Goal: Information Seeking & Learning: Learn about a topic

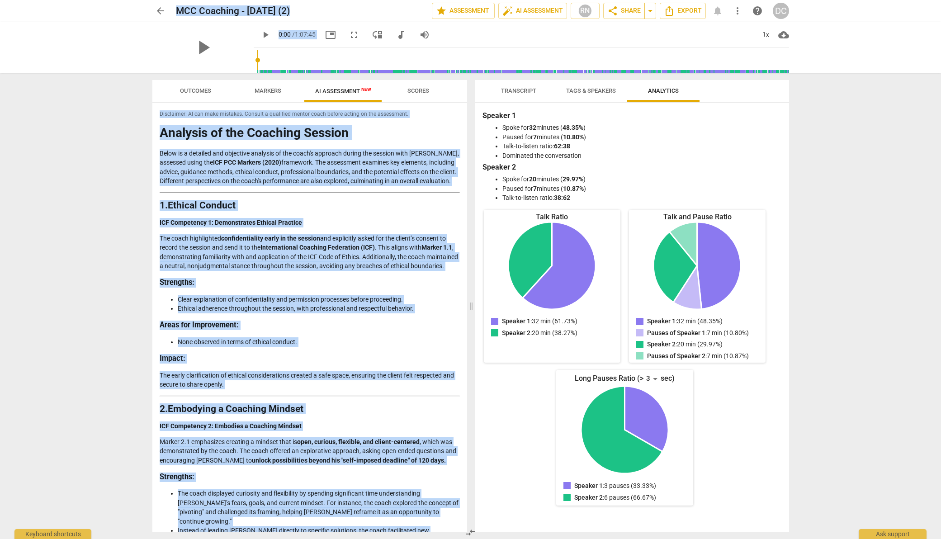
drag, startPoint x: 195, startPoint y: 519, endPoint x: 155, endPoint y: 23, distance: 497.7
click at [154, 21] on div "arrow_back MCC Coaching - [DATE] (2) edit star Assessment auto_fix_high AI Asse…" at bounding box center [470, 269] width 941 height 539
copy div "LOR Ipsumdol - Sit 3 3121 (3) amet cons Adipiscing elit_sed_doei TE Incididunt …"
click at [161, 11] on span "arrow_back" at bounding box center [160, 10] width 11 height 11
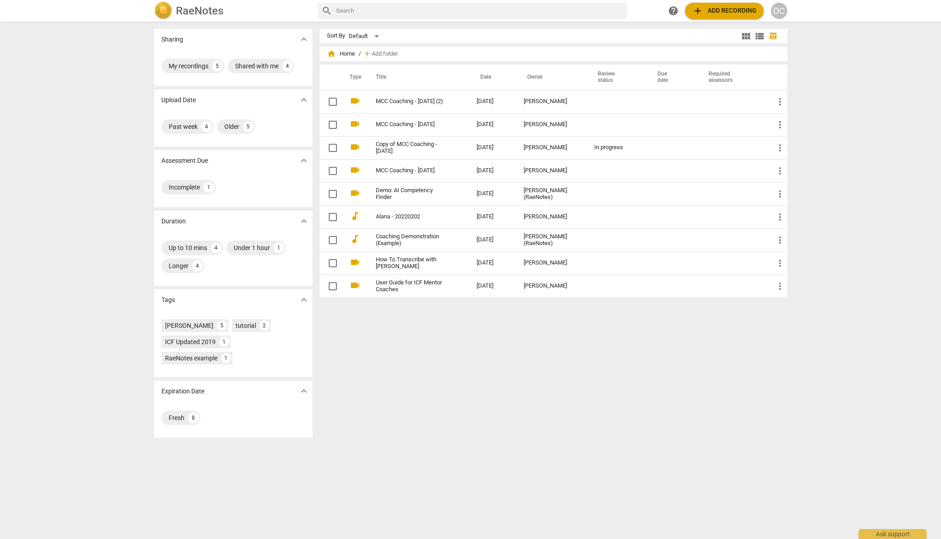
click at [776, 9] on div "DC" at bounding box center [779, 11] width 16 height 16
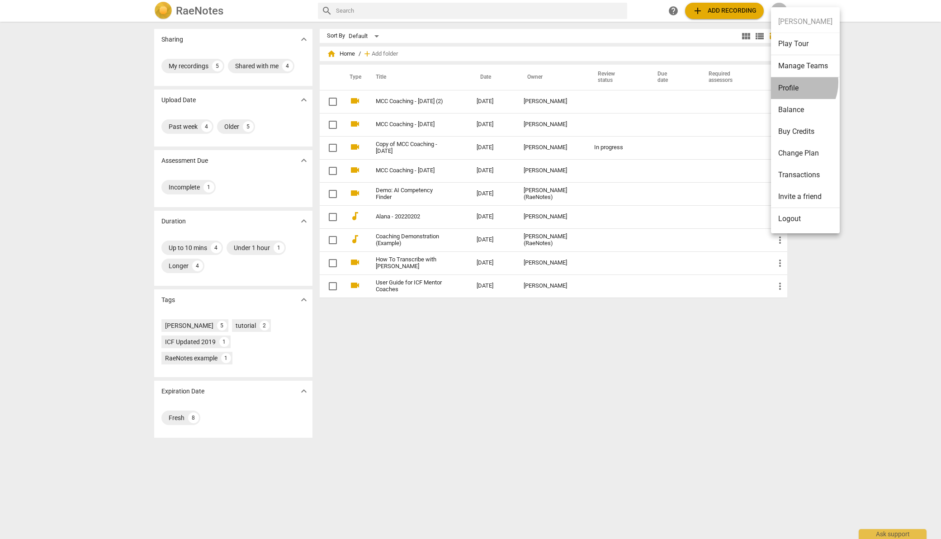
click at [789, 82] on li "Profile" at bounding box center [805, 88] width 69 height 22
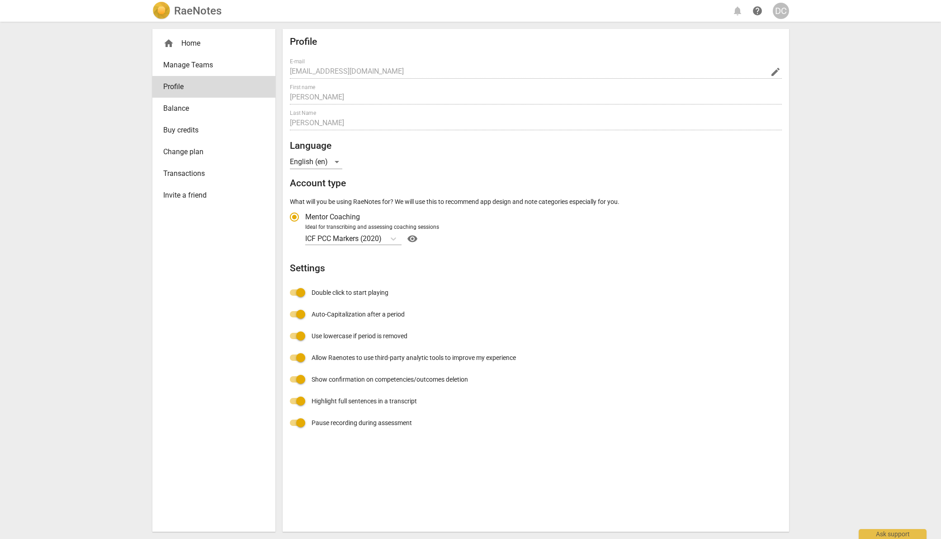
radio input "false"
click at [185, 148] on span "Change plan" at bounding box center [210, 152] width 94 height 11
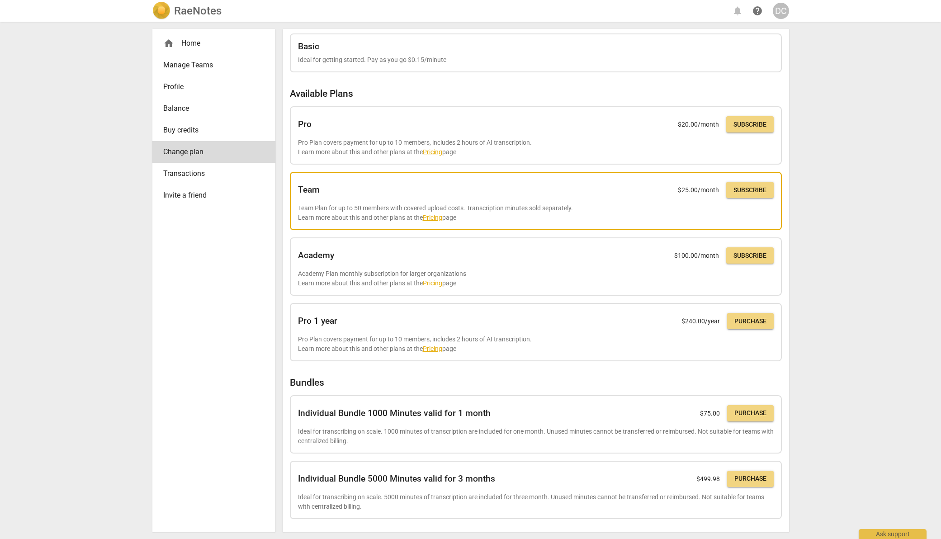
scroll to position [23, 0]
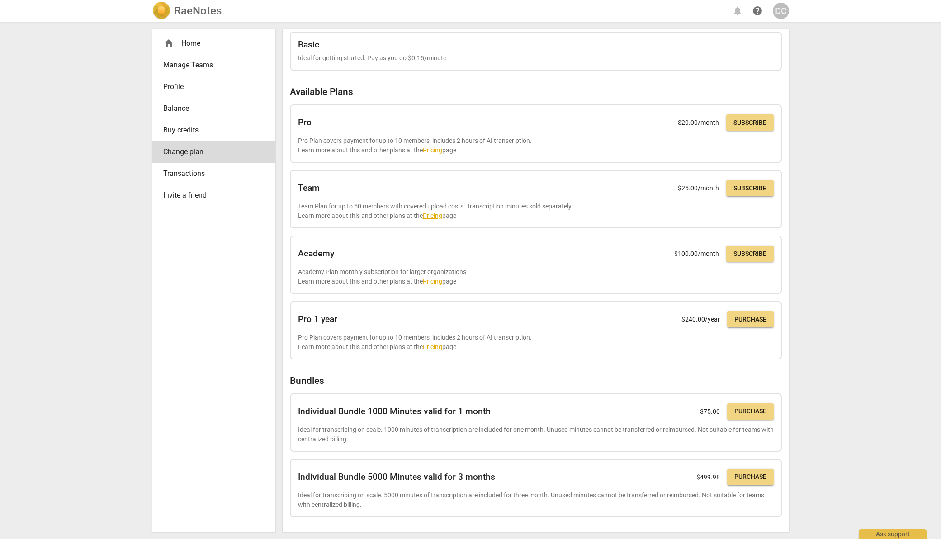
click at [185, 7] on h2 "RaeNotes" at bounding box center [197, 11] width 47 height 13
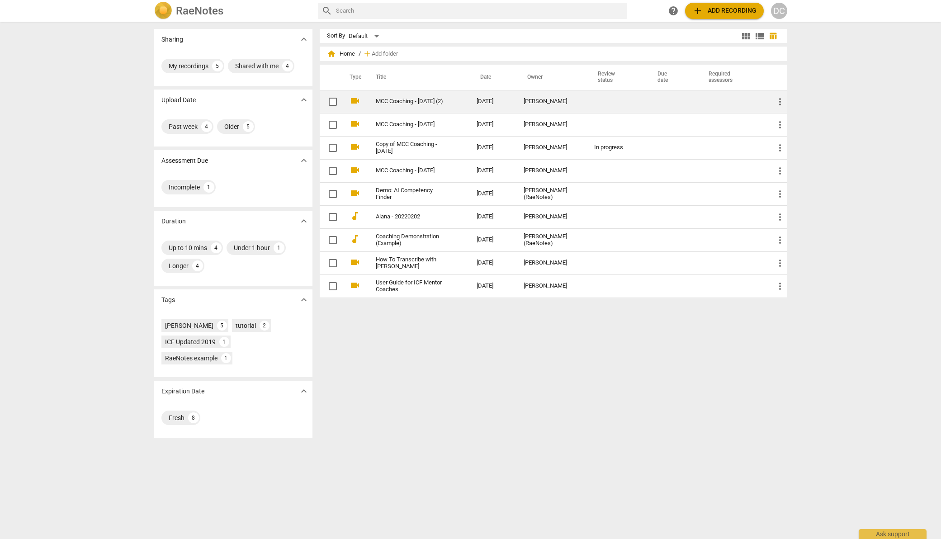
click at [398, 99] on link "MCC Coaching - [DATE] (2)" at bounding box center [410, 101] width 68 height 7
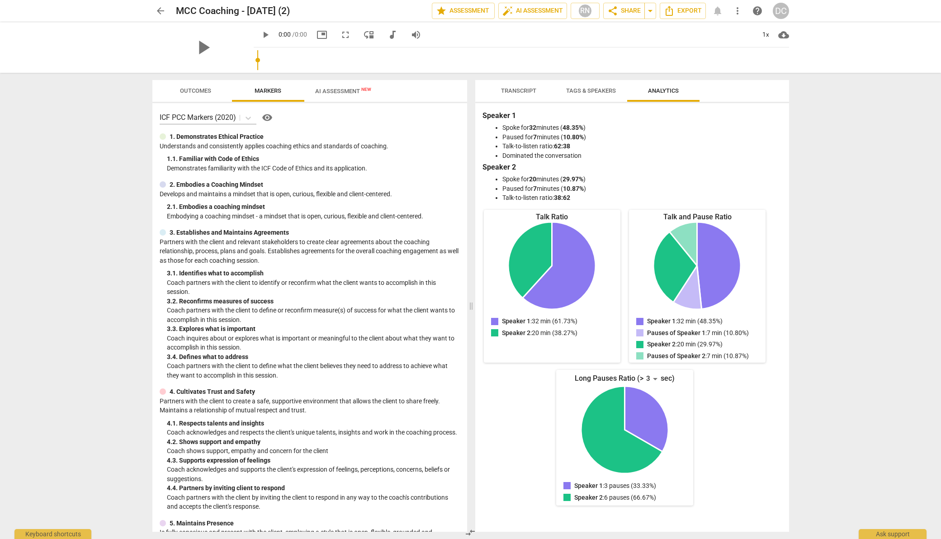
click at [338, 92] on span "AI Assessment New" at bounding box center [343, 91] width 56 height 7
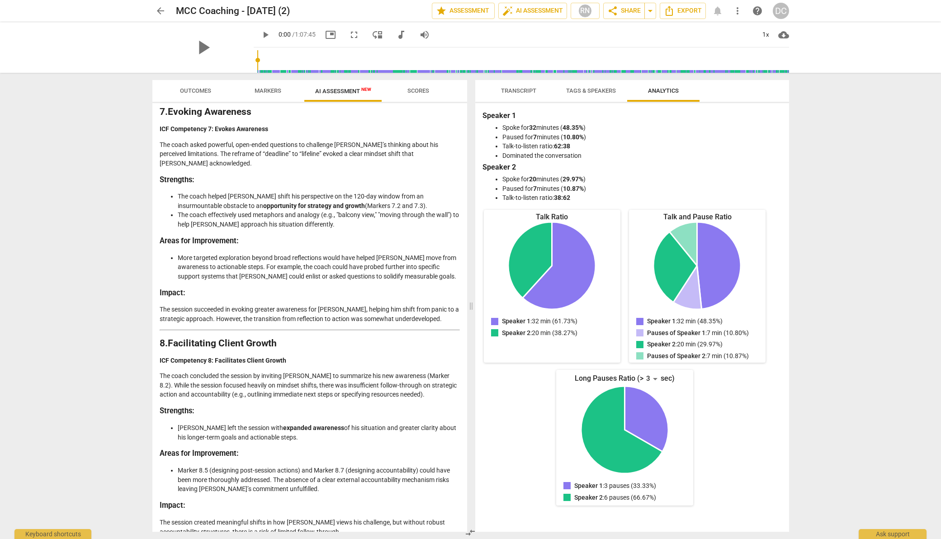
scroll to position [1753, 0]
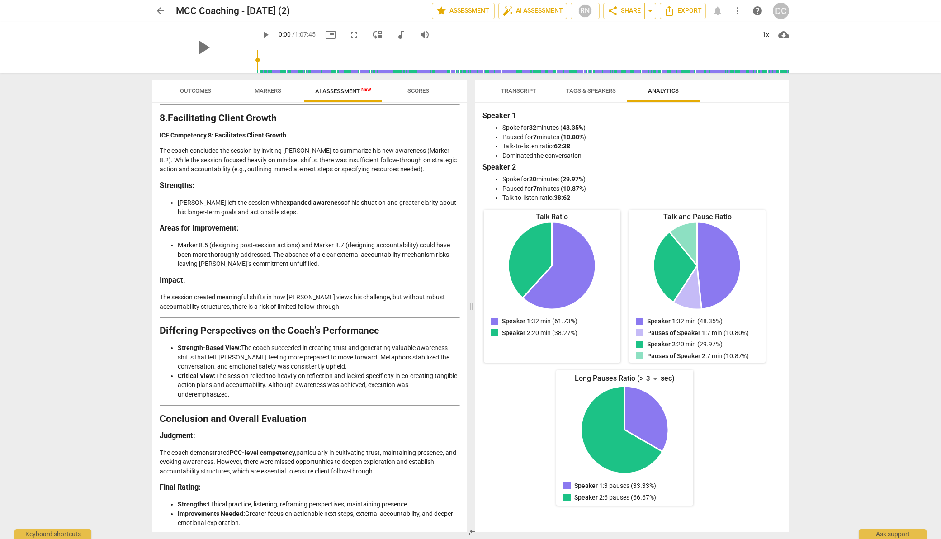
drag, startPoint x: 203, startPoint y: 520, endPoint x: 160, endPoint y: 500, distance: 47.8
click at [160, 534] on p "Overall, this was a good session, with an ICF-aligned approach that set a stron…" at bounding box center [310, 548] width 300 height 28
copy p "Overall, this was a good session, with an ICF-aligned approach that set a stron…"
